Goal: Find specific page/section: Find specific page/section

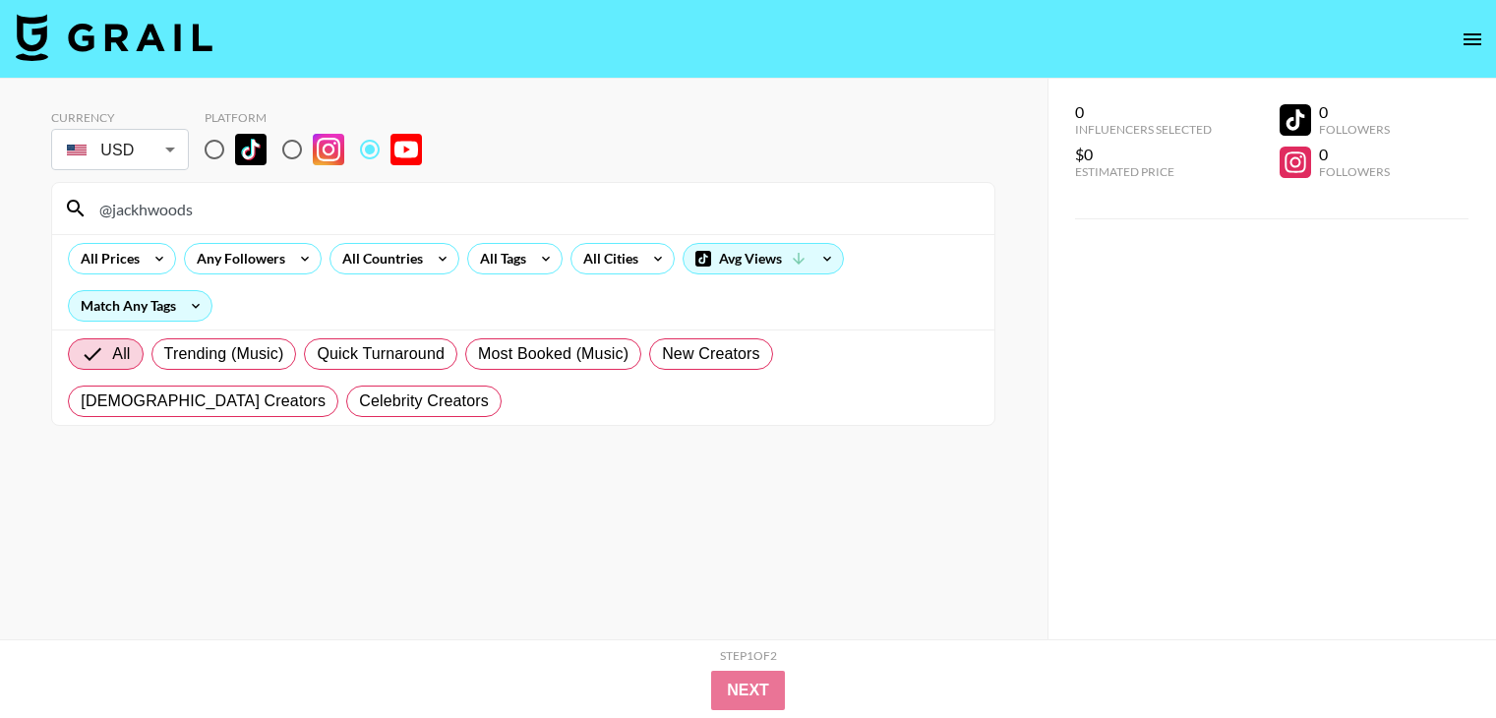
click at [473, 213] on input "@jackhwoods" at bounding box center [535, 208] width 895 height 31
click at [618, 216] on input "@noahanderson14" at bounding box center [535, 208] width 895 height 31
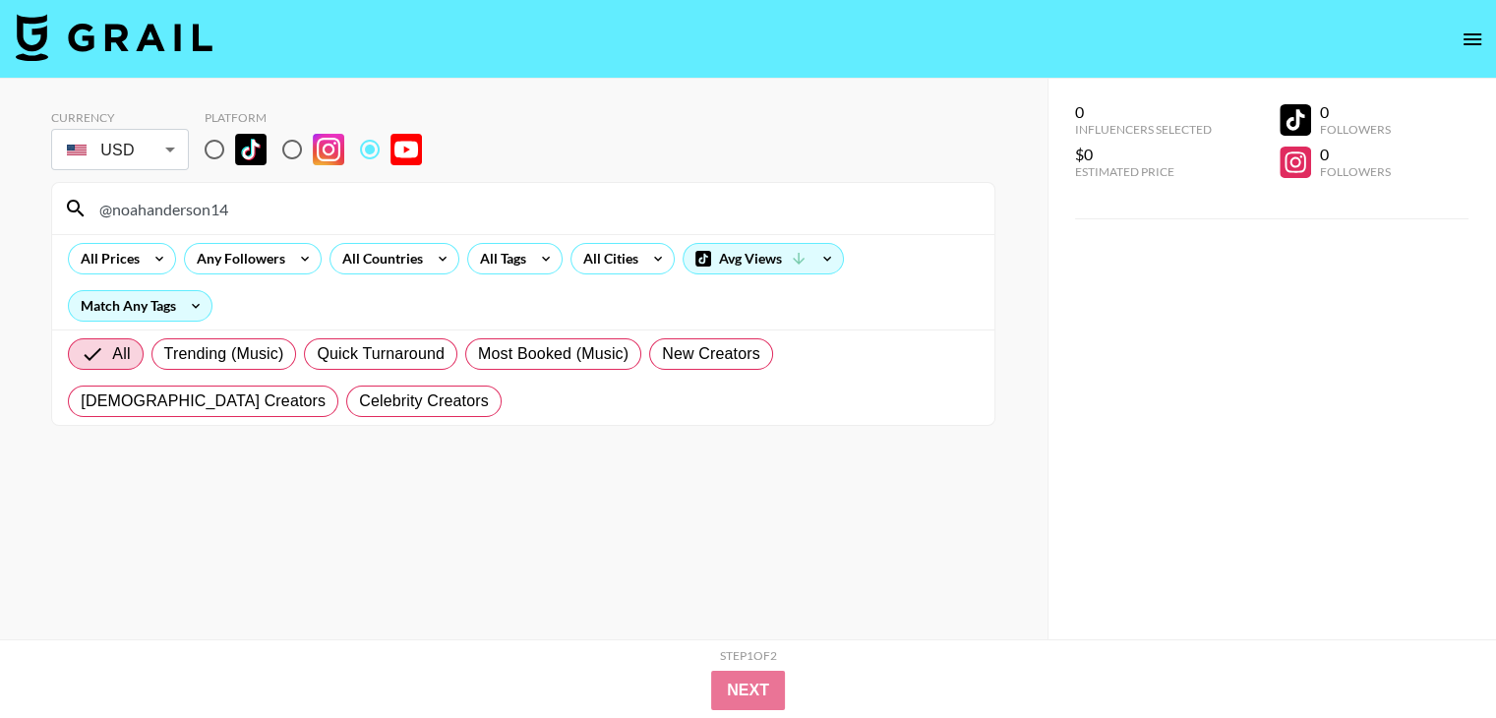
paste input "GlucoseRevolution"
click at [490, 215] on input "@GlucoseRevolution" at bounding box center [535, 208] width 895 height 31
click at [489, 214] on input "@GlucoseRevolution" at bounding box center [535, 208] width 895 height 31
paste input "KetoFocus"
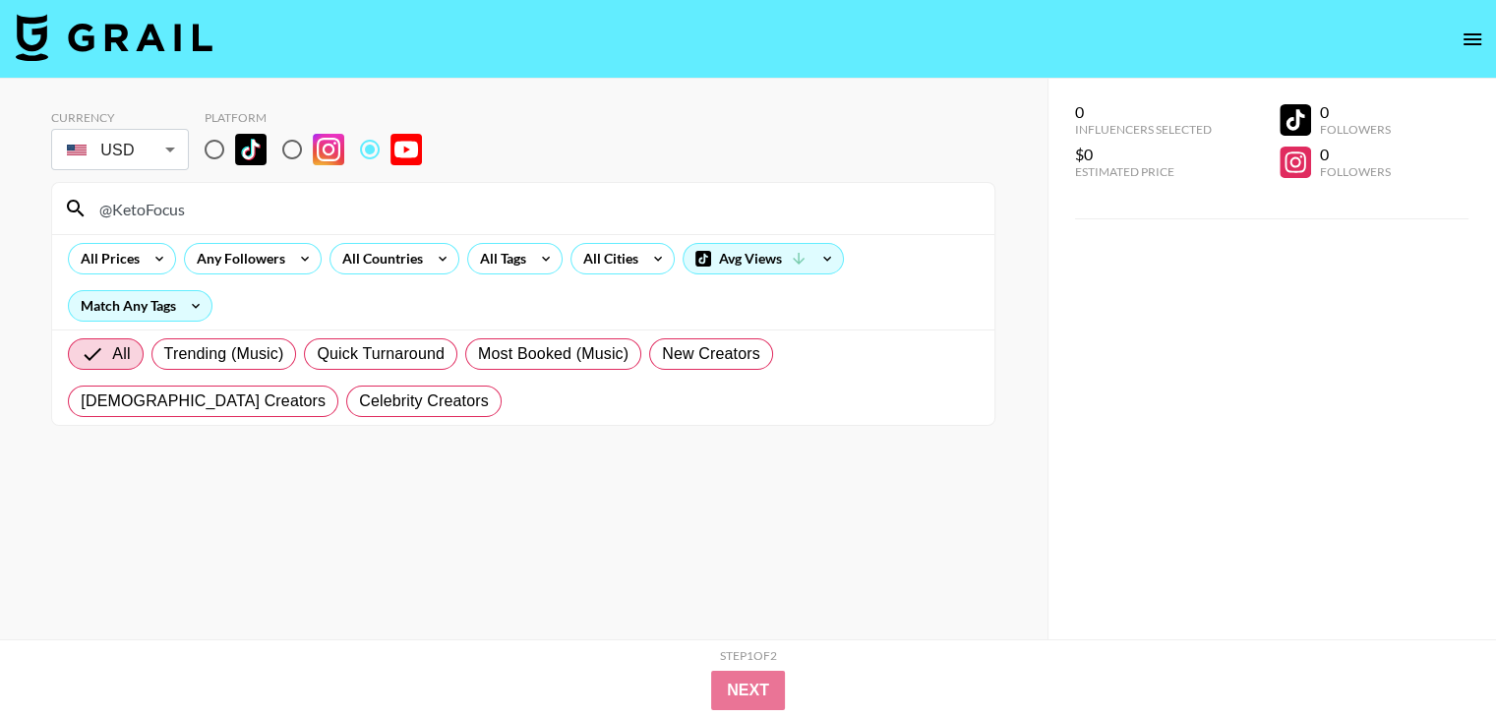
type input "@KetoFocus"
